Goal: Information Seeking & Learning: Find specific page/section

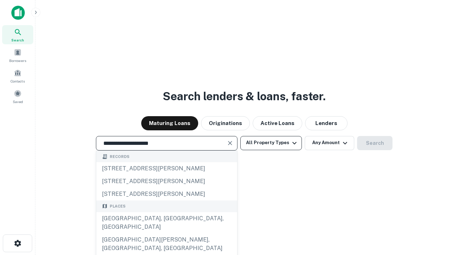
type input "**********"
click at [271, 143] on button "All Property Types" at bounding box center [271, 143] width 62 height 14
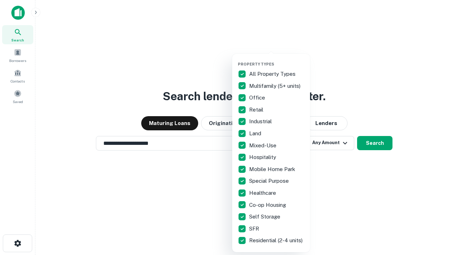
click at [277, 59] on button "button" at bounding box center [277, 59] width 78 height 0
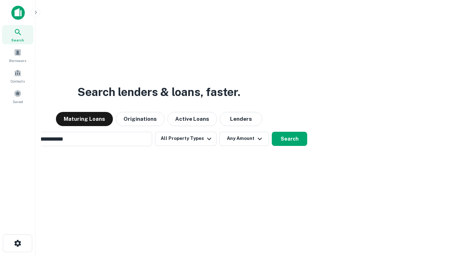
scroll to position [11, 0]
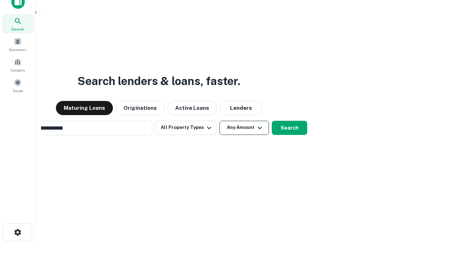
click at [219, 121] on button "Any Amount" at bounding box center [244, 128] width 50 height 14
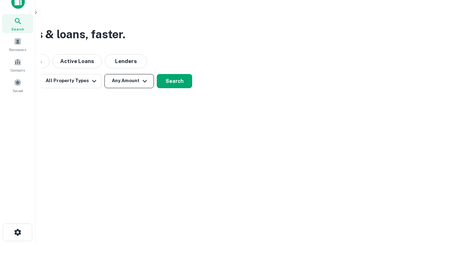
scroll to position [11, 0]
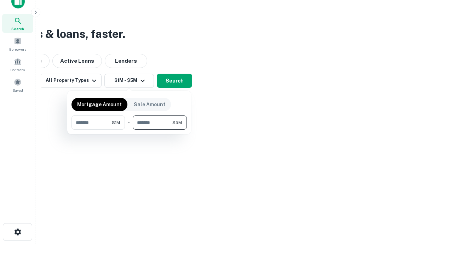
type input "*******"
click at [129, 130] on button "button" at bounding box center [129, 130] width 115 height 0
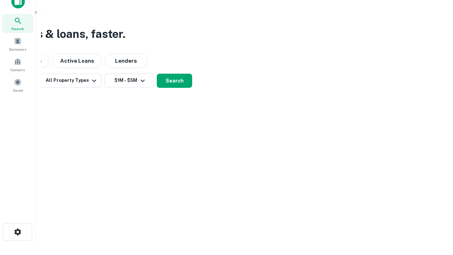
scroll to position [4, 131]
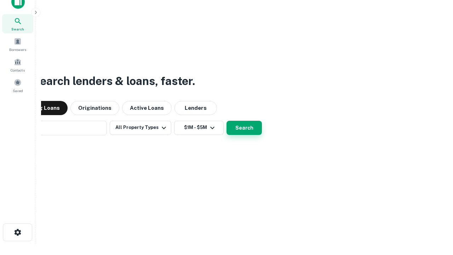
click at [227, 121] on button "Search" at bounding box center [244, 128] width 35 height 14
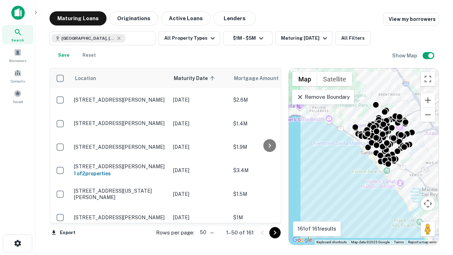
click at [206, 232] on body "Search Borrowers Contacts Saved Maturing Loans Originations Active Loans Lender…" at bounding box center [226, 127] width 453 height 255
click at [206, 215] on li "25" at bounding box center [206, 214] width 21 height 13
